Goal: Navigation & Orientation: Find specific page/section

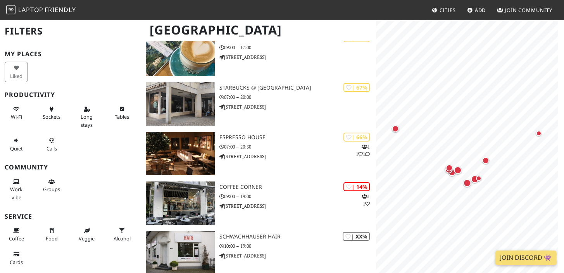
scroll to position [388, 0]
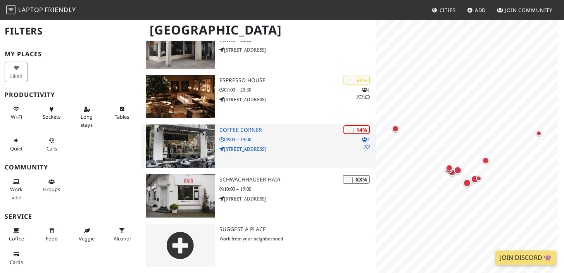
click at [355, 134] on div "| 14% 1 1 [GEOGRAPHIC_DATA] 09:00 – 19:00 [STREET_ADDRESS]" at bounding box center [298, 145] width 157 height 43
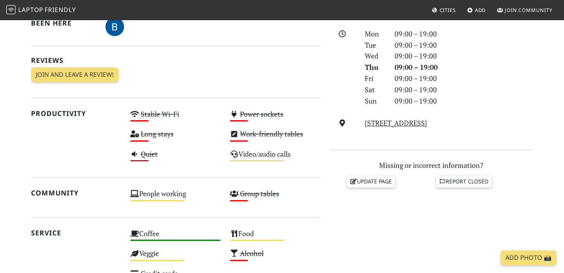
scroll to position [323, 0]
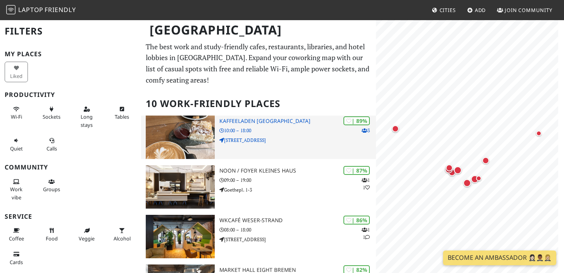
click at [341, 145] on div "| 89% 3 Kaffeeladen [GEOGRAPHIC_DATA] 10:00 – 18:00 [STREET_ADDRESS]" at bounding box center [298, 137] width 157 height 43
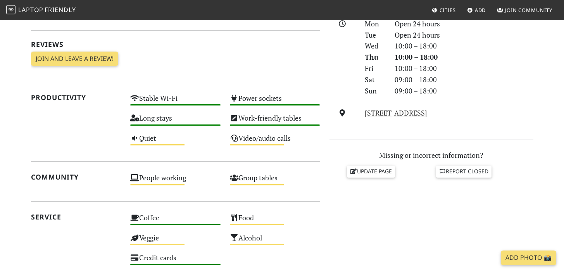
scroll to position [228, 0]
click at [405, 114] on link "[STREET_ADDRESS]" at bounding box center [396, 113] width 62 height 9
